Goal: Find specific page/section: Find specific page/section

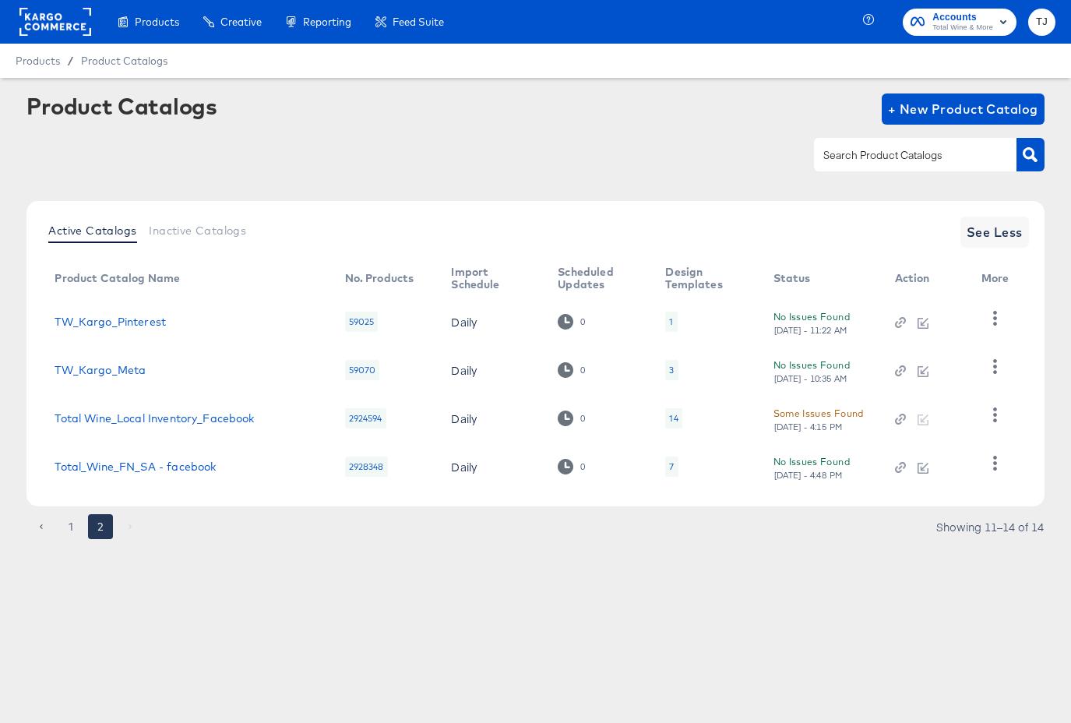
click at [57, 23] on rect at bounding box center [55, 22] width 72 height 28
click at [56, 20] on rect at bounding box center [55, 22] width 72 height 28
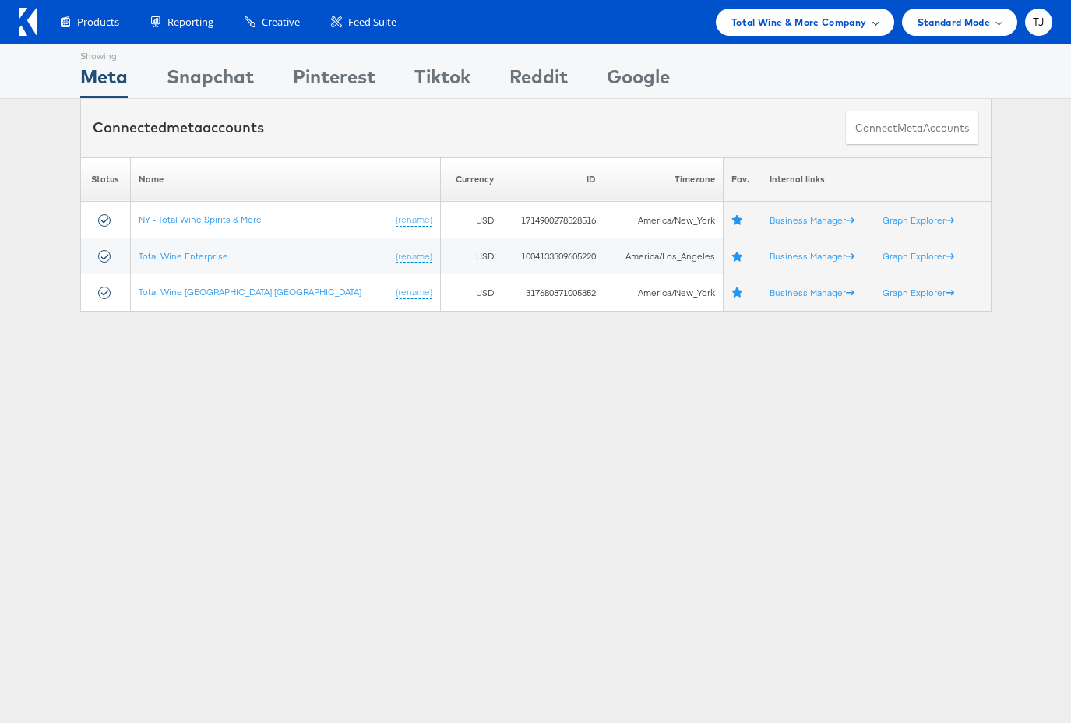
click at [872, 18] on div "Total Wine & More Company" at bounding box center [805, 22] width 147 height 16
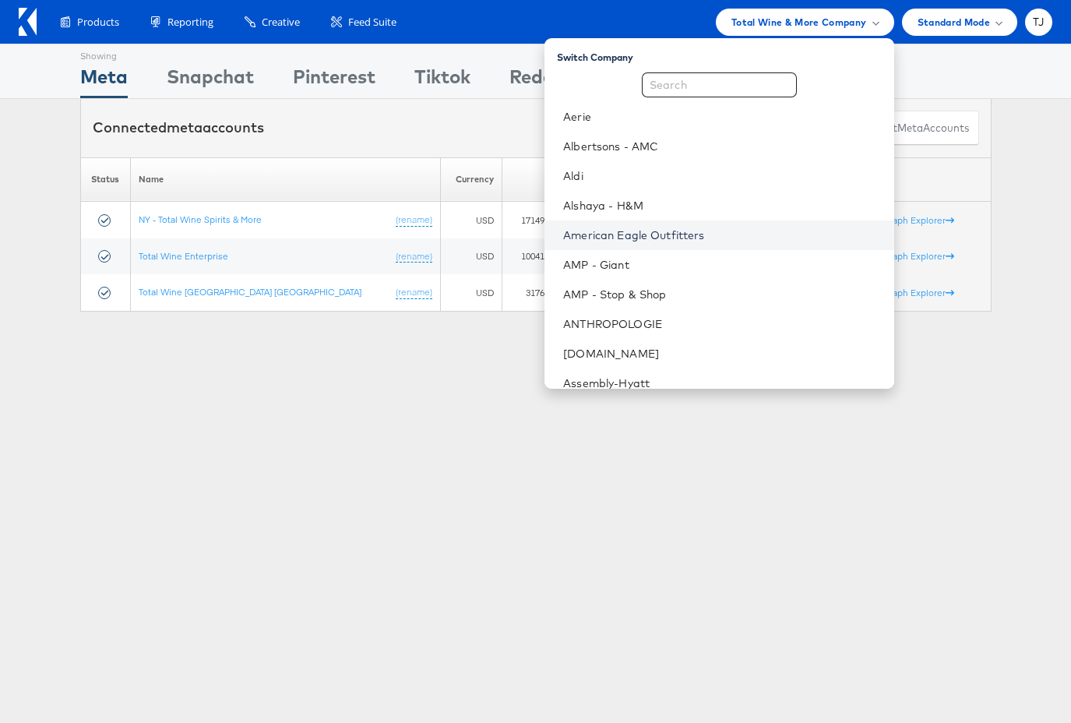
click at [714, 228] on link "American Eagle Outfitters" at bounding box center [722, 236] width 318 height 16
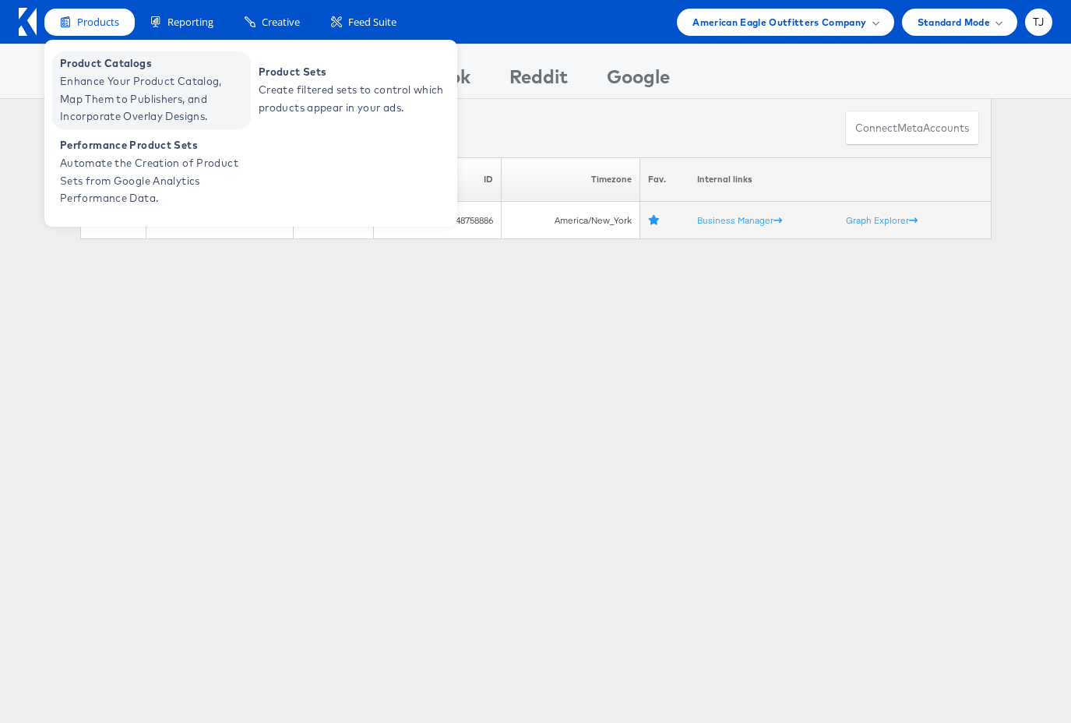
drag, startPoint x: 94, startPoint y: 69, endPoint x: 110, endPoint y: 64, distance: 17.0
click at [94, 69] on span "Product Catalogs" at bounding box center [153, 64] width 187 height 18
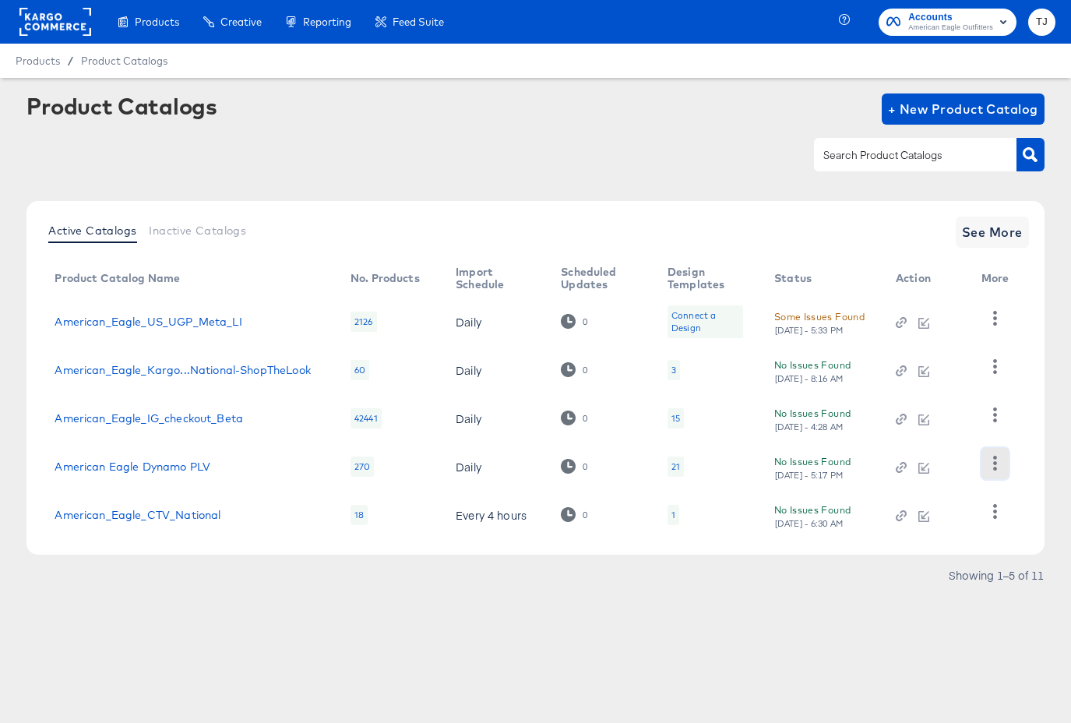
click at [993, 464] on icon "button" at bounding box center [995, 463] width 15 height 15
click at [967, 388] on div "HUD Checks (Internal)" at bounding box center [931, 385] width 156 height 25
click at [697, 660] on div "Products Products Product Catalogs Enhance Your Product Catalog, Map Them to Pu…" at bounding box center [535, 361] width 1071 height 723
click at [1000, 230] on span "See More" at bounding box center [992, 232] width 61 height 22
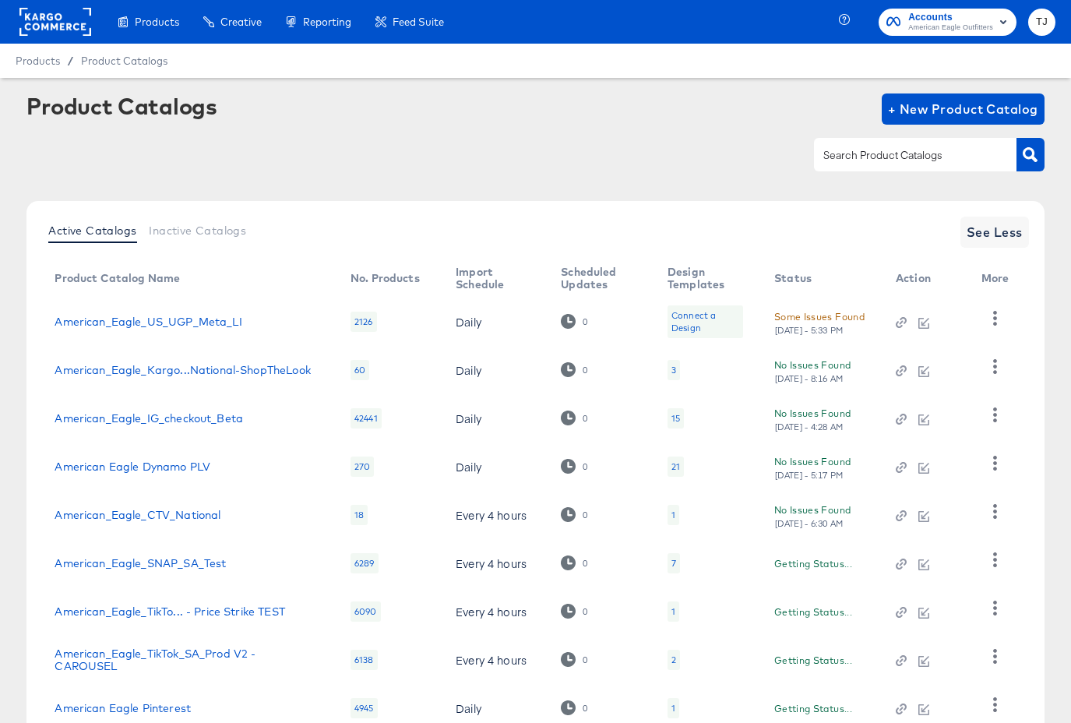
scroll to position [161, 0]
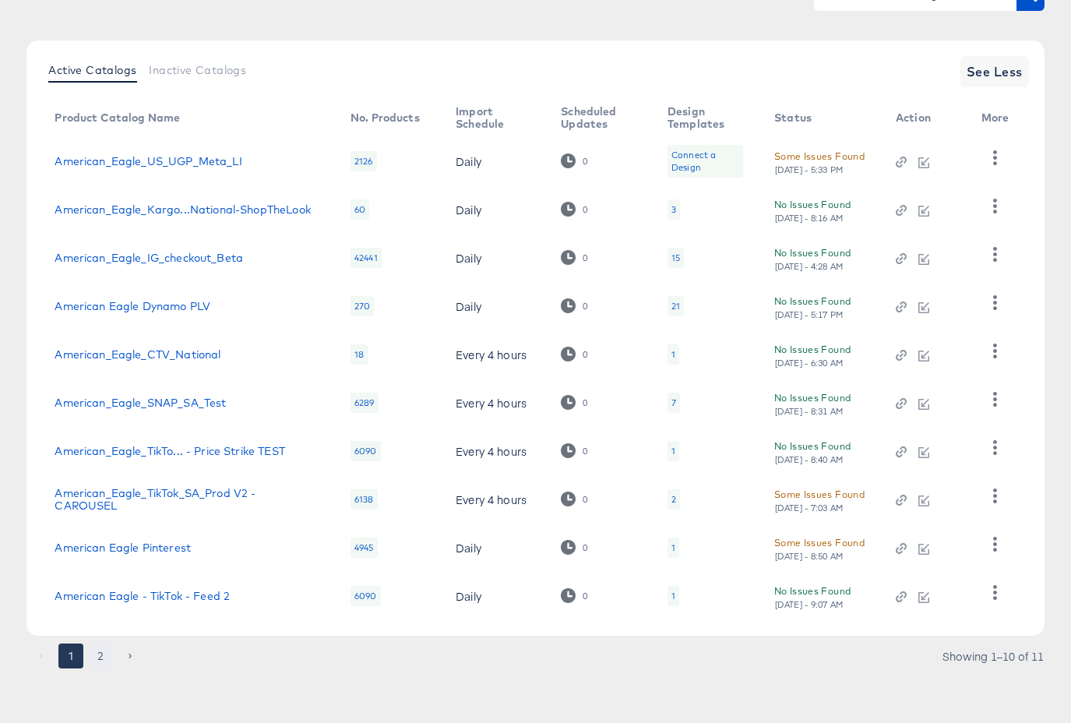
click at [104, 655] on button "2" at bounding box center [100, 656] width 25 height 25
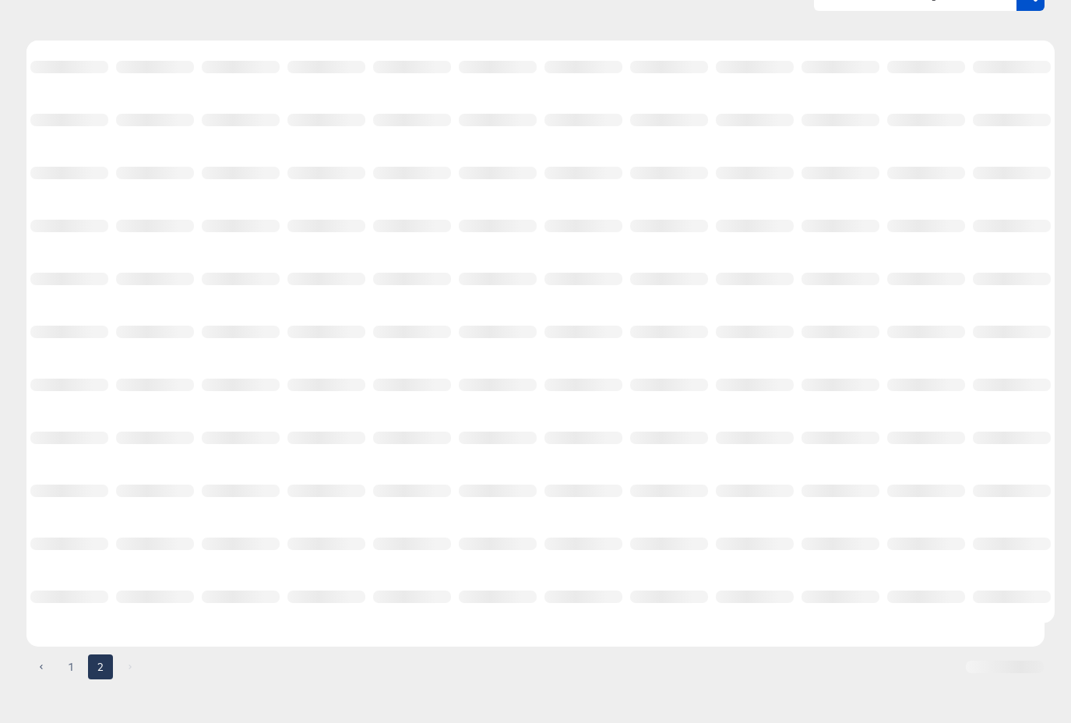
scroll to position [0, 0]
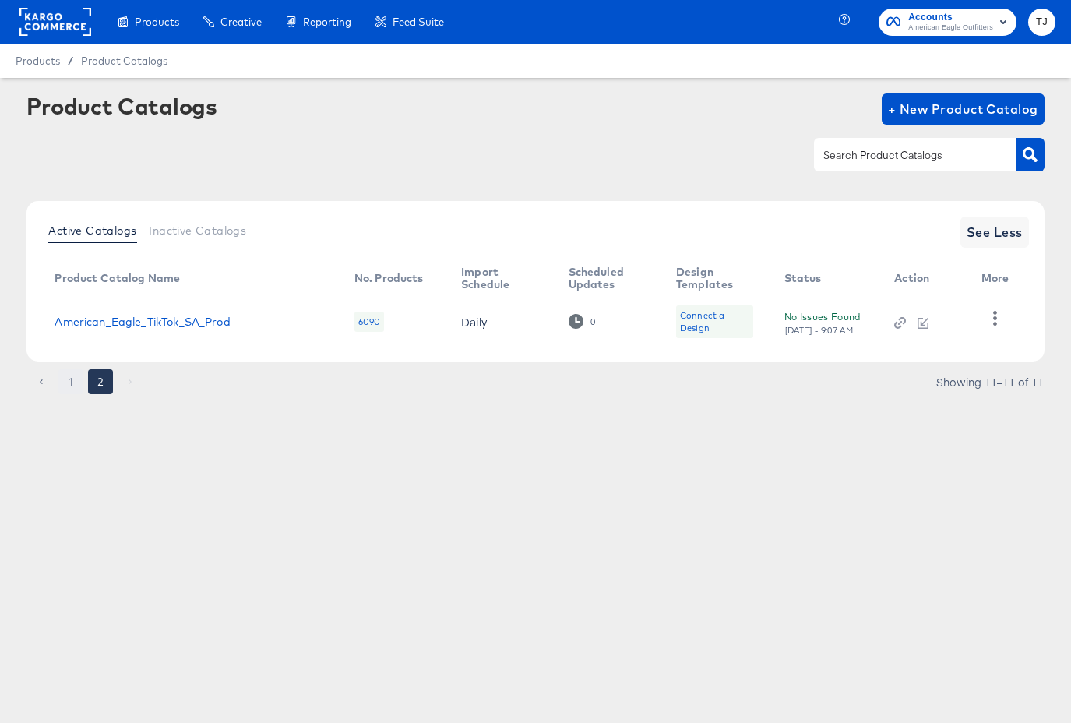
click at [72, 380] on button "1" at bounding box center [70, 381] width 25 height 25
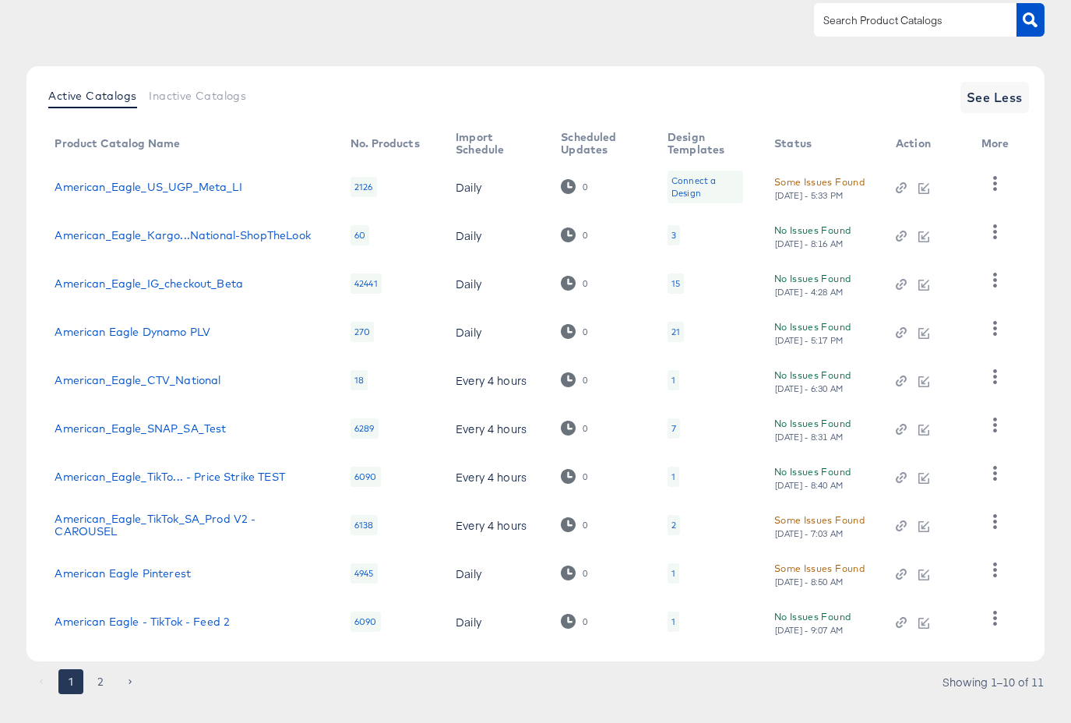
scroll to position [161, 0]
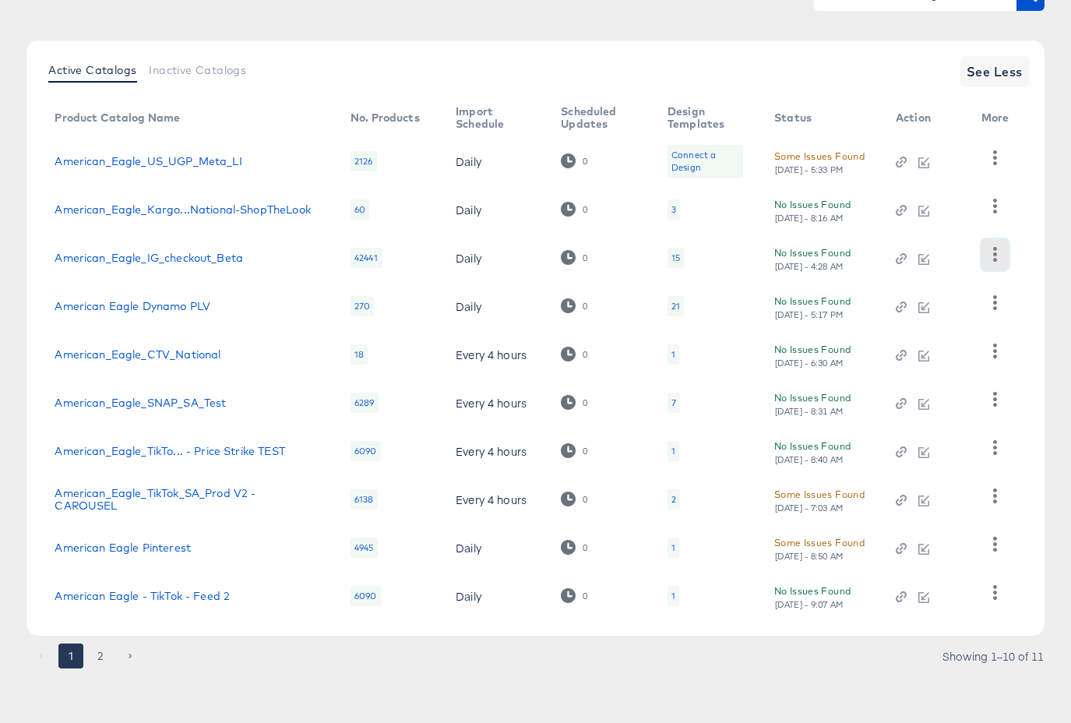
click at [996, 253] on icon "button" at bounding box center [995, 254] width 4 height 15
click at [953, 315] on div "HUD Checks (Internal)" at bounding box center [931, 311] width 156 height 25
